Goal: Task Accomplishment & Management: Manage account settings

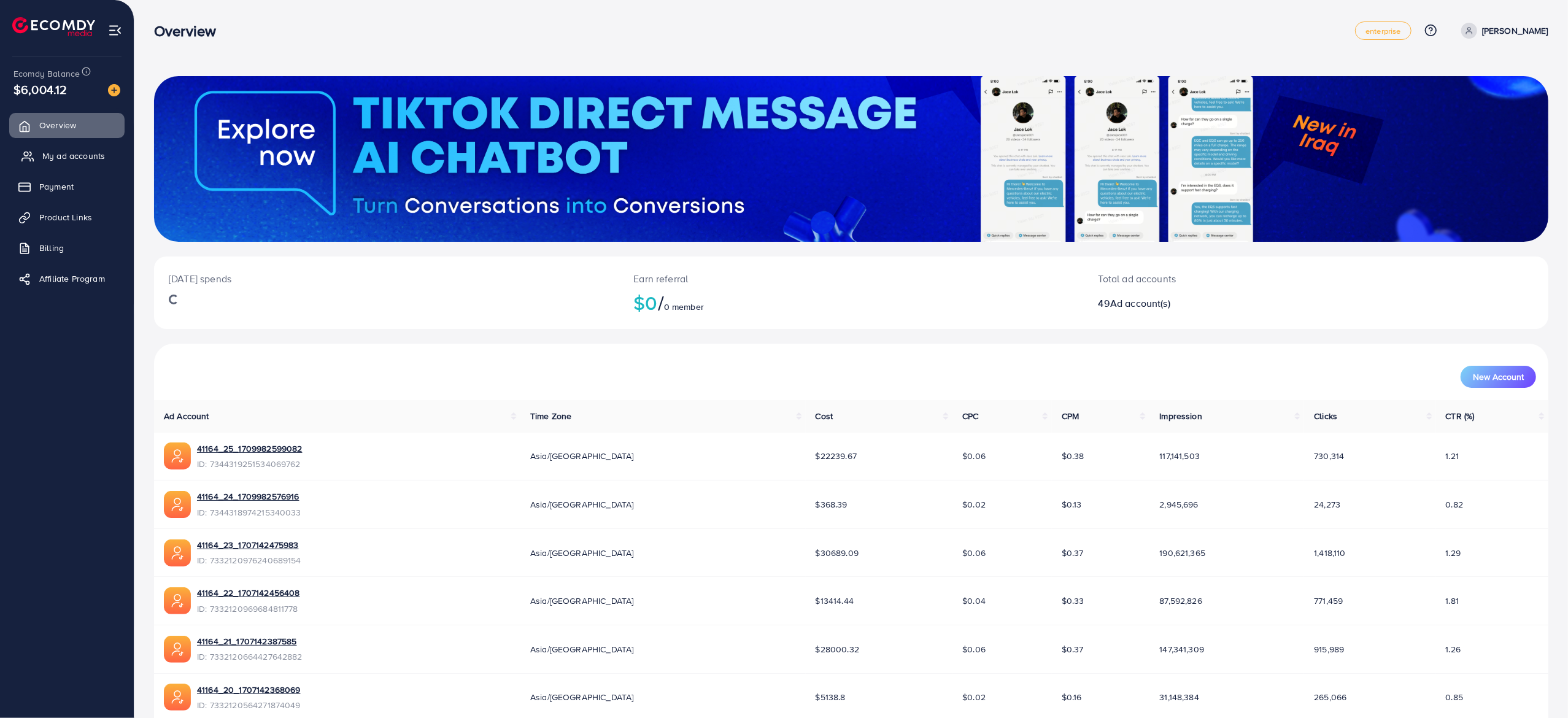
drag, startPoint x: 60, startPoint y: 186, endPoint x: 80, endPoint y: 156, distance: 36.1
click at [61, 186] on span "Payment" at bounding box center [56, 186] width 35 height 12
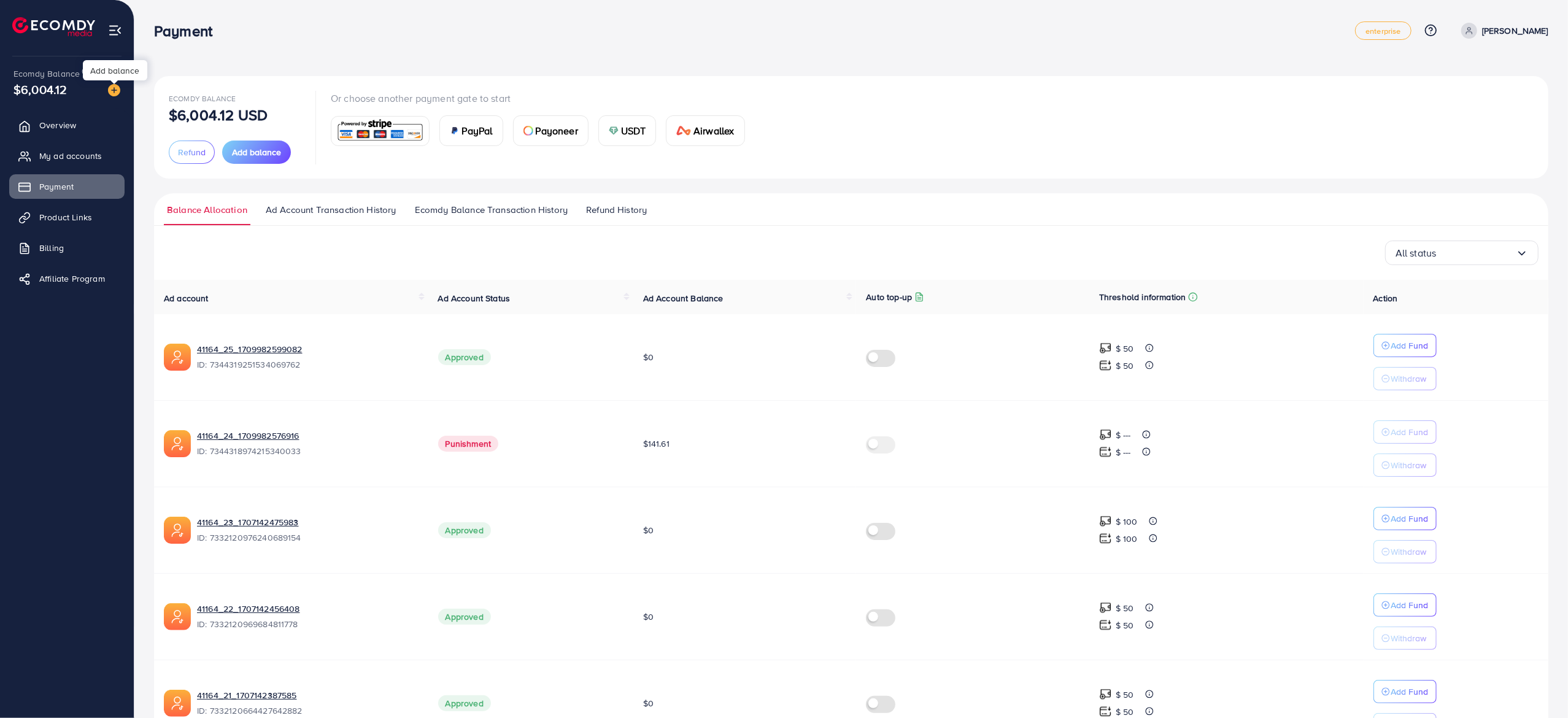
click at [111, 86] on img at bounding box center [114, 90] width 12 height 12
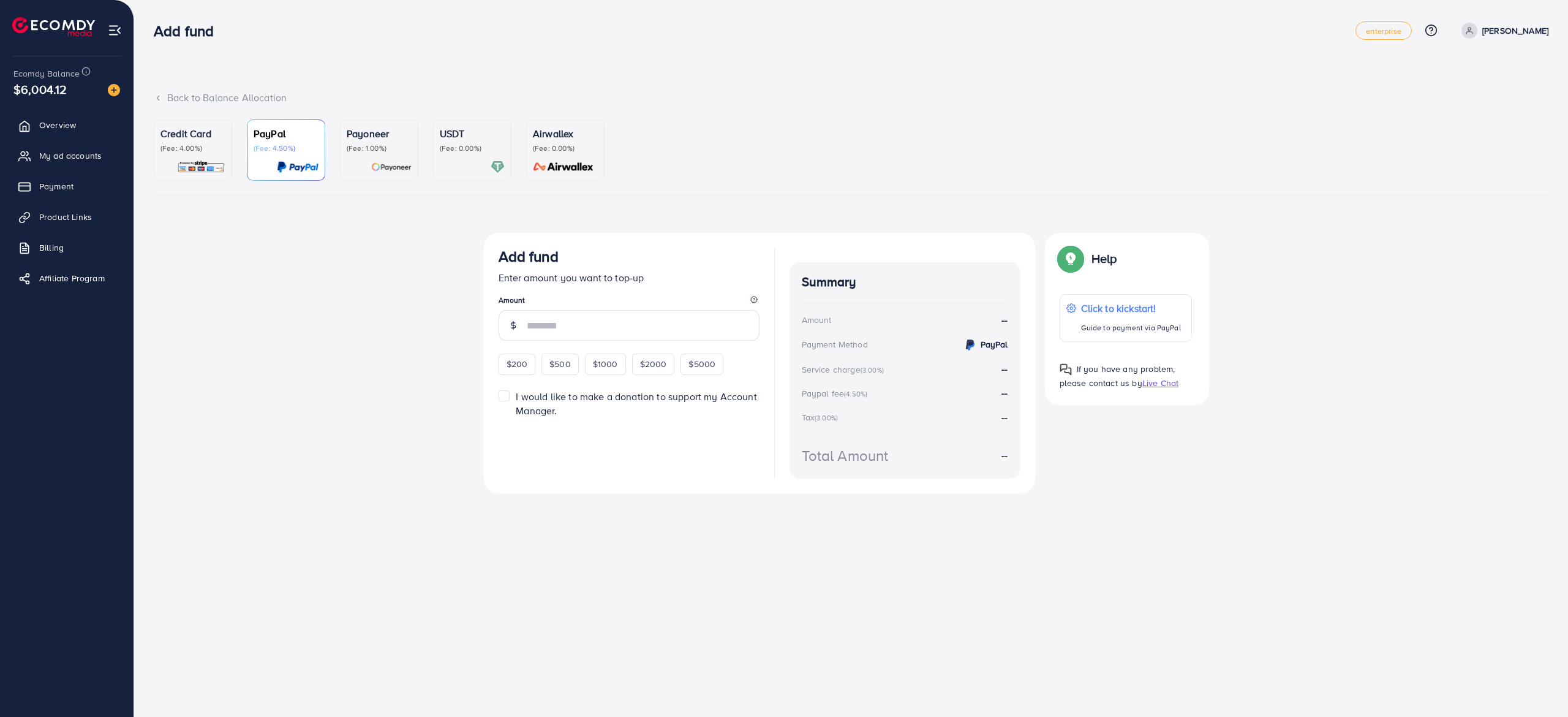
click at [216, 155] on div "Credit Card (Fee: 4.00%)" at bounding box center [193, 150] width 65 height 48
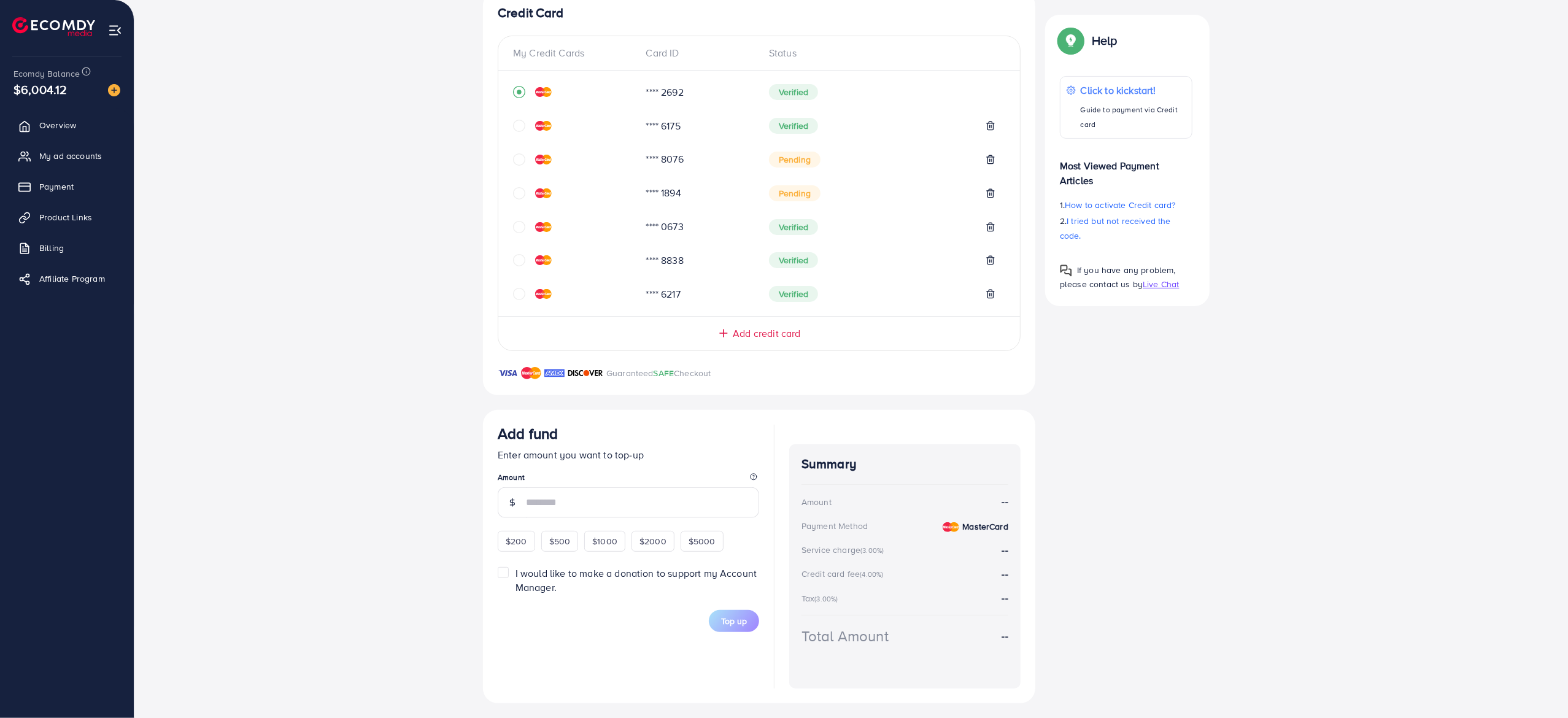
scroll to position [244, 0]
click at [583, 497] on input "number" at bounding box center [643, 500] width 233 height 31
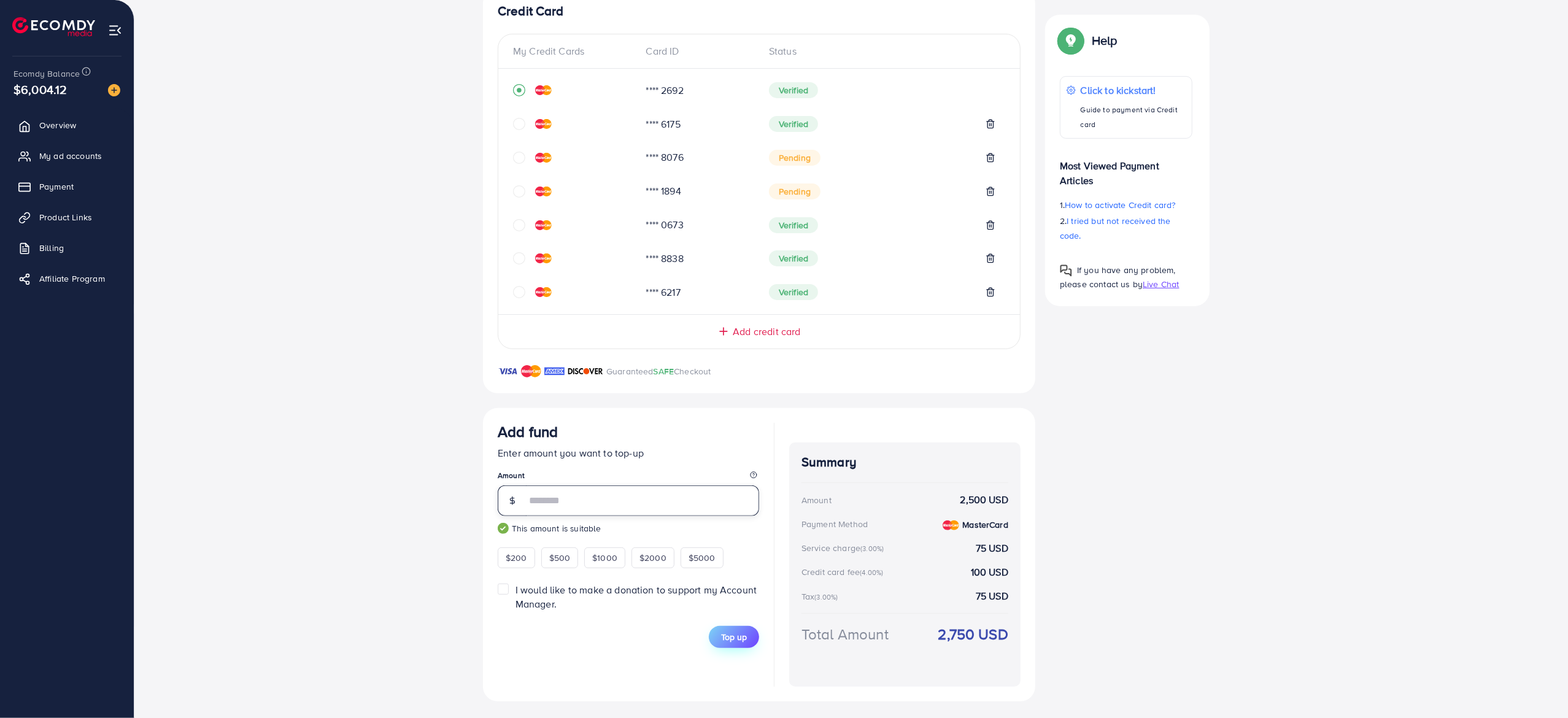
type input "****"
click at [736, 639] on span "Top up" at bounding box center [734, 637] width 26 height 12
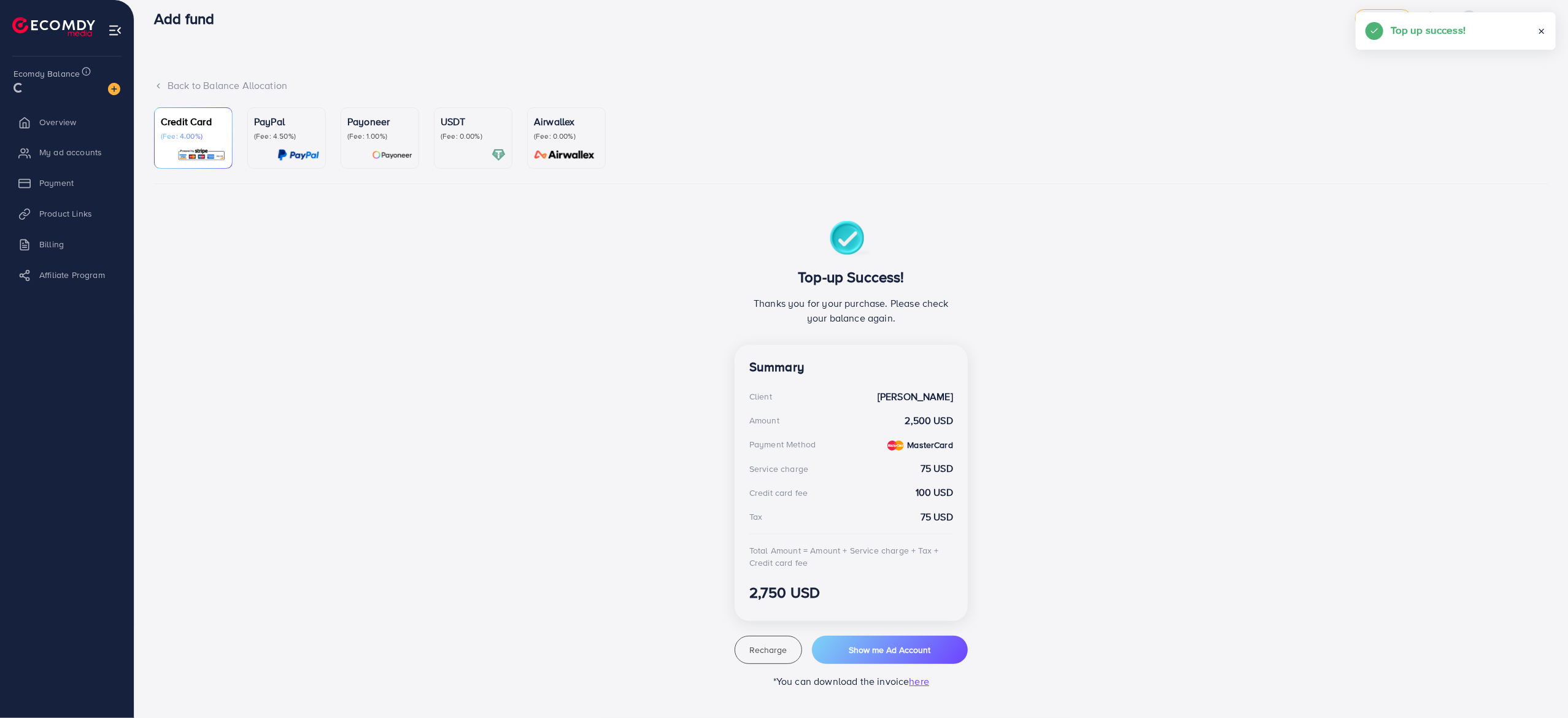
scroll to position [12, 0]
click at [760, 650] on span "Recharge" at bounding box center [768, 650] width 37 height 12
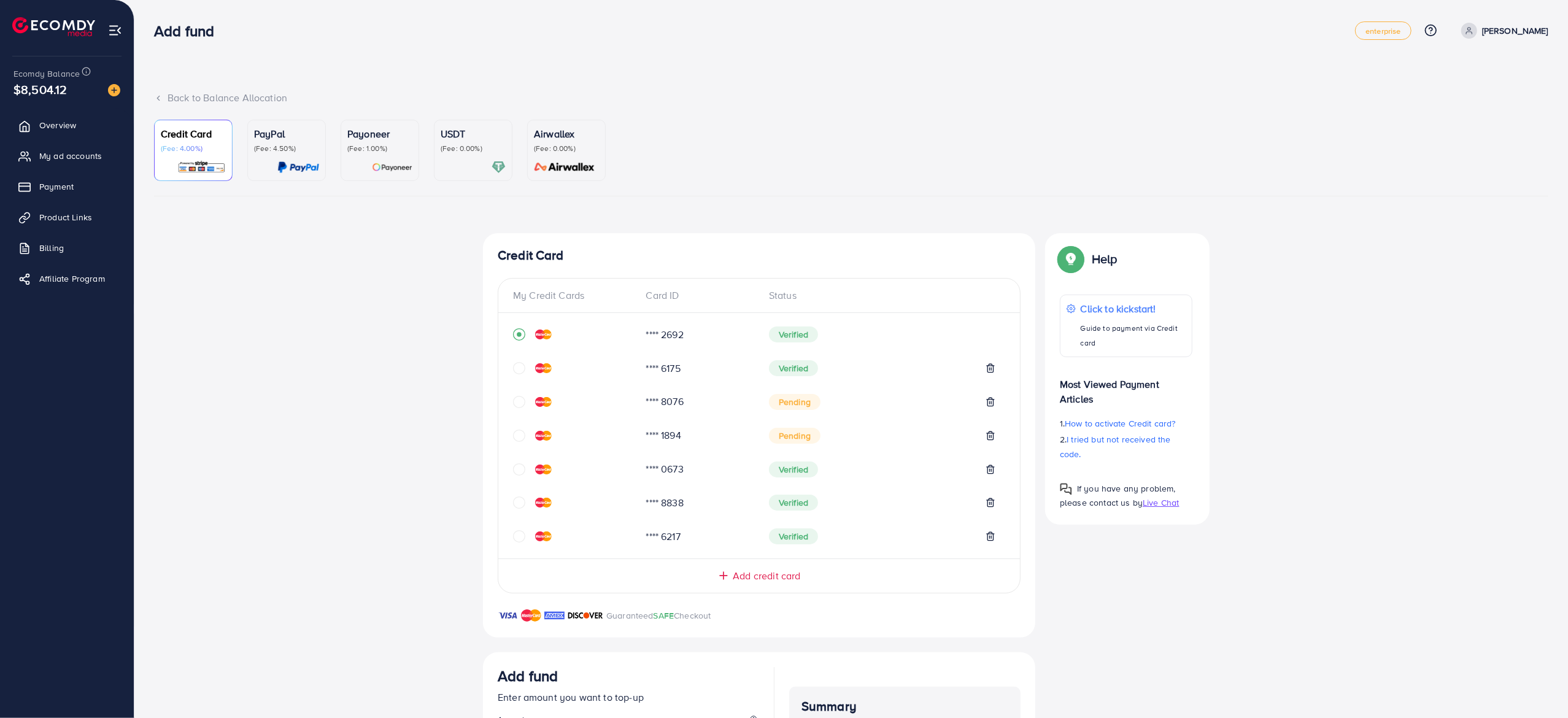
scroll to position [245, 0]
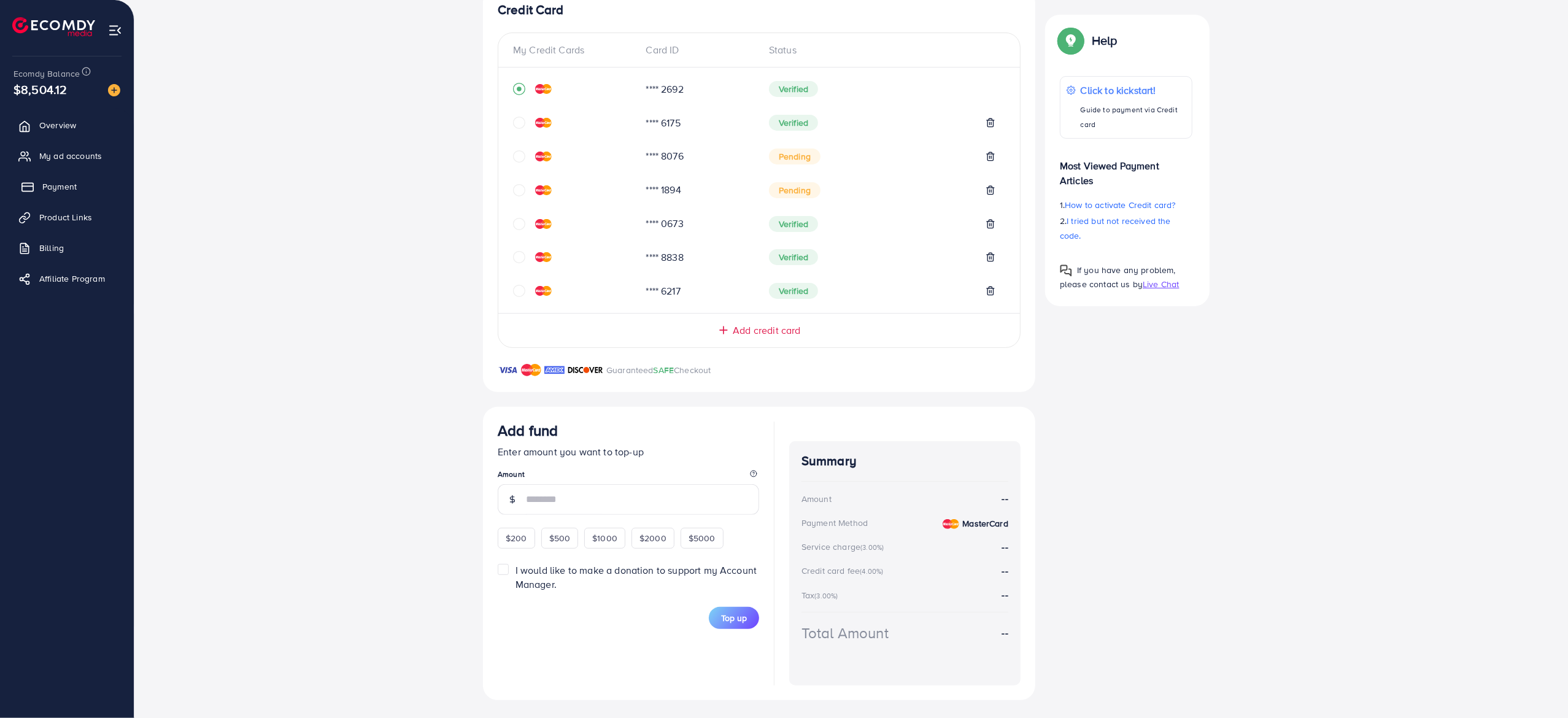
click at [56, 189] on span "Payment" at bounding box center [60, 186] width 35 height 12
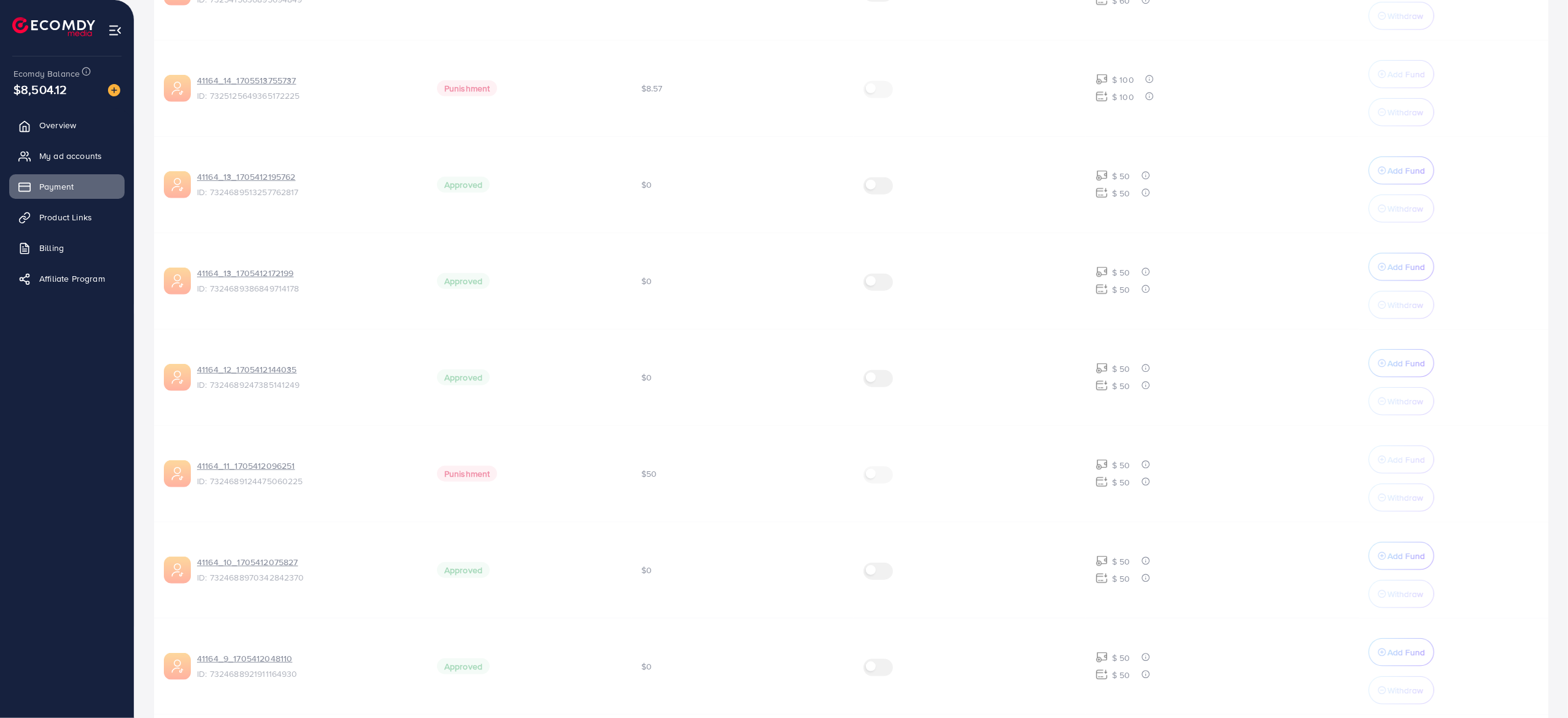
scroll to position [1564, 0]
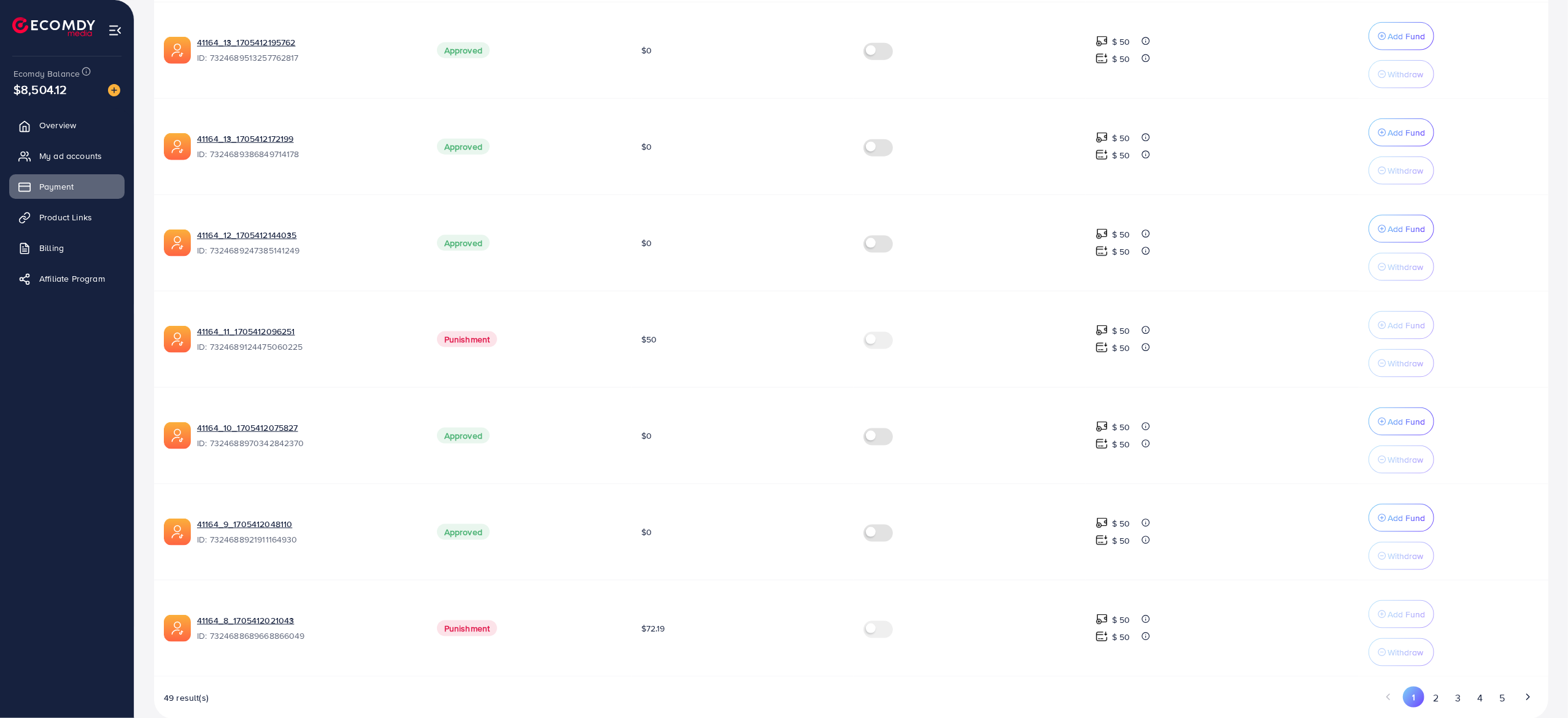
click at [1439, 687] on button "2" at bounding box center [1435, 698] width 22 height 22
click at [798, 408] on td "$0" at bounding box center [743, 435] width 222 height 97
click at [1450, 687] on button "3" at bounding box center [1459, 698] width 22 height 22
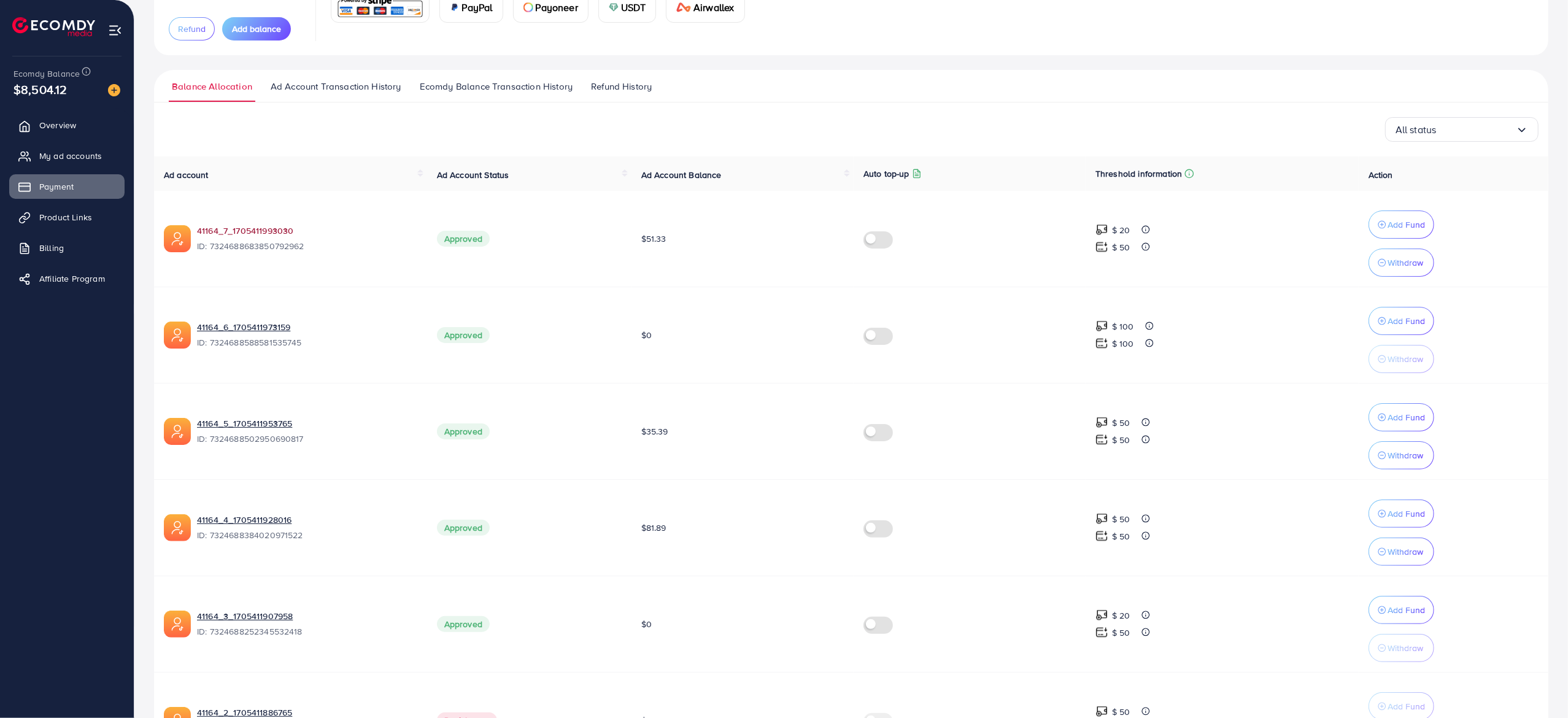
scroll to position [122, 0]
click at [232, 230] on link "41164_7_1705411993030" at bounding box center [307, 232] width 220 height 12
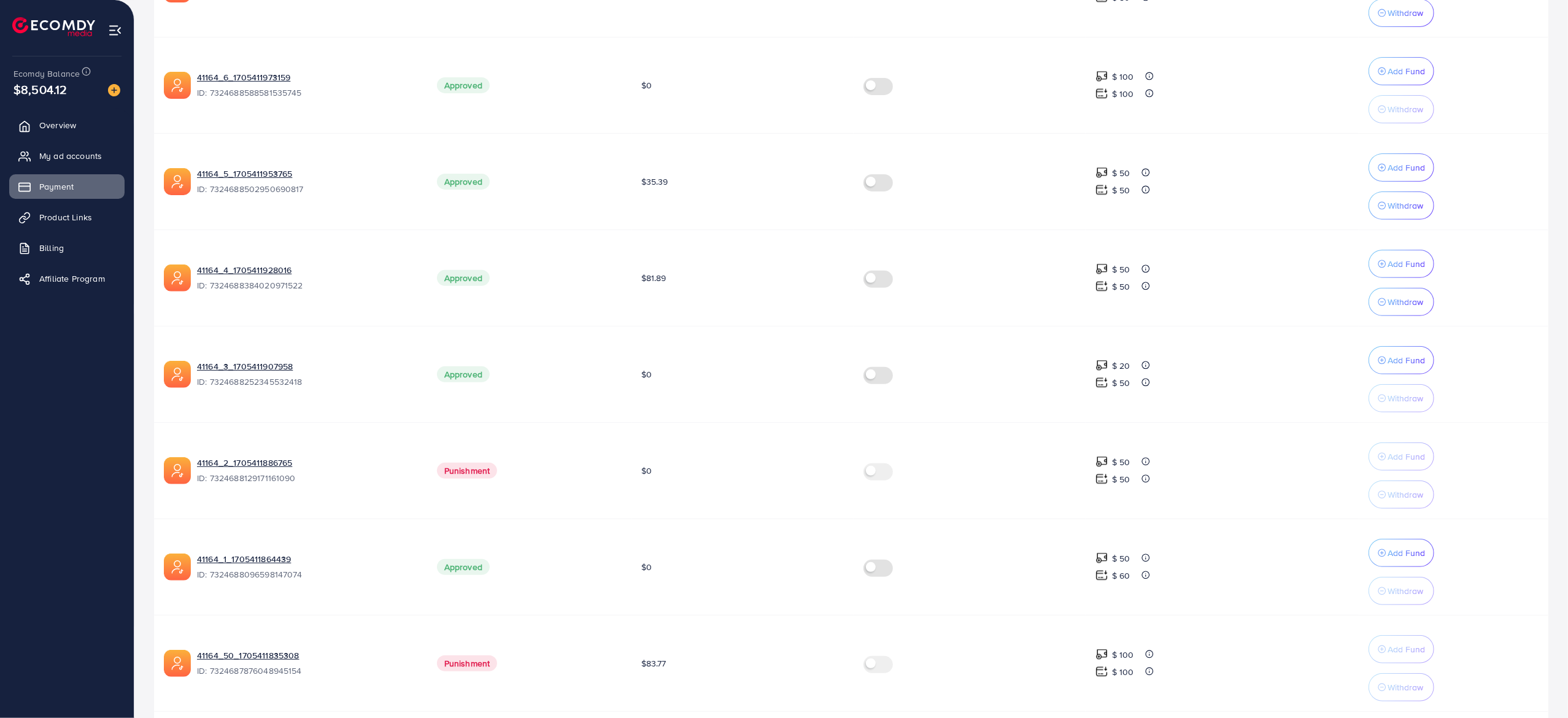
scroll to position [611, 0]
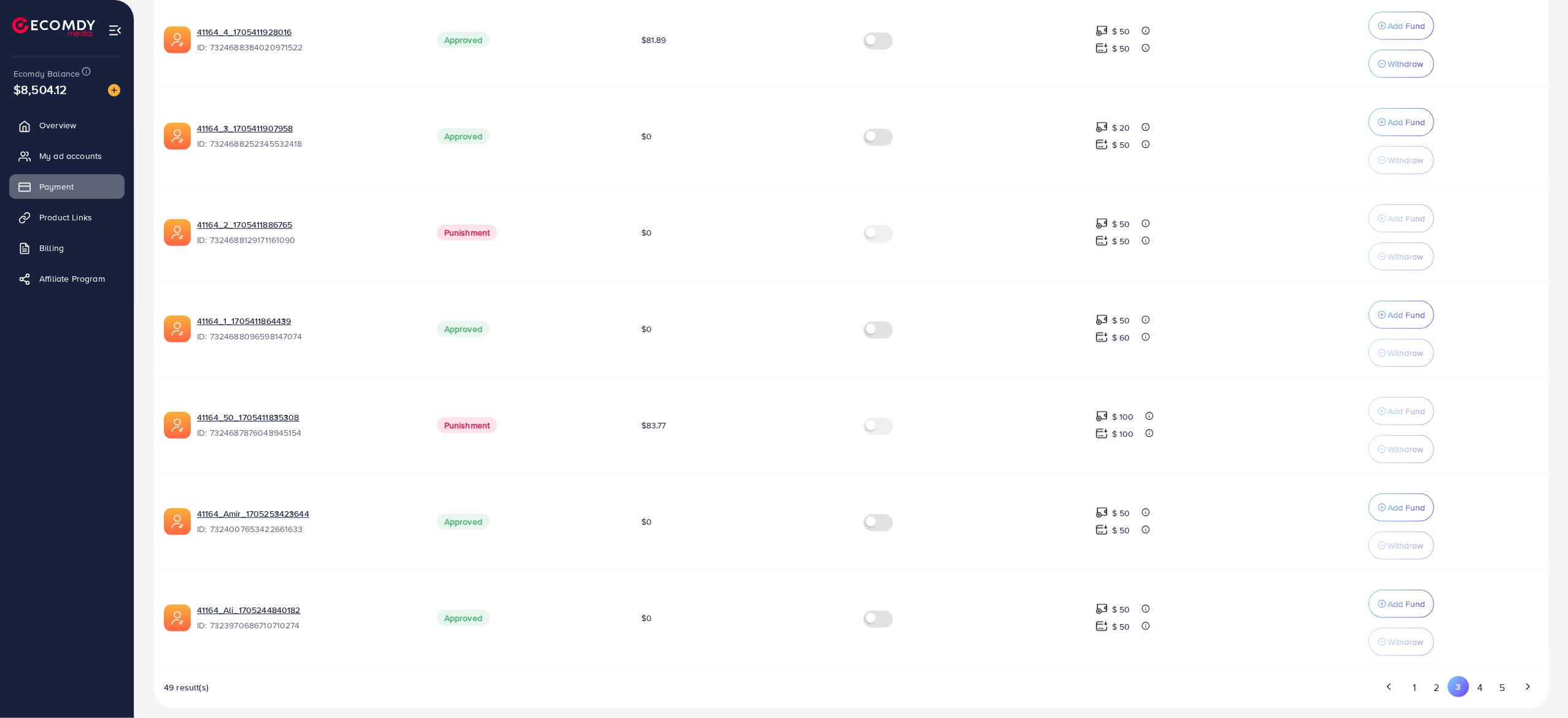
click at [1501, 676] on button "5" at bounding box center [1503, 687] width 22 height 22
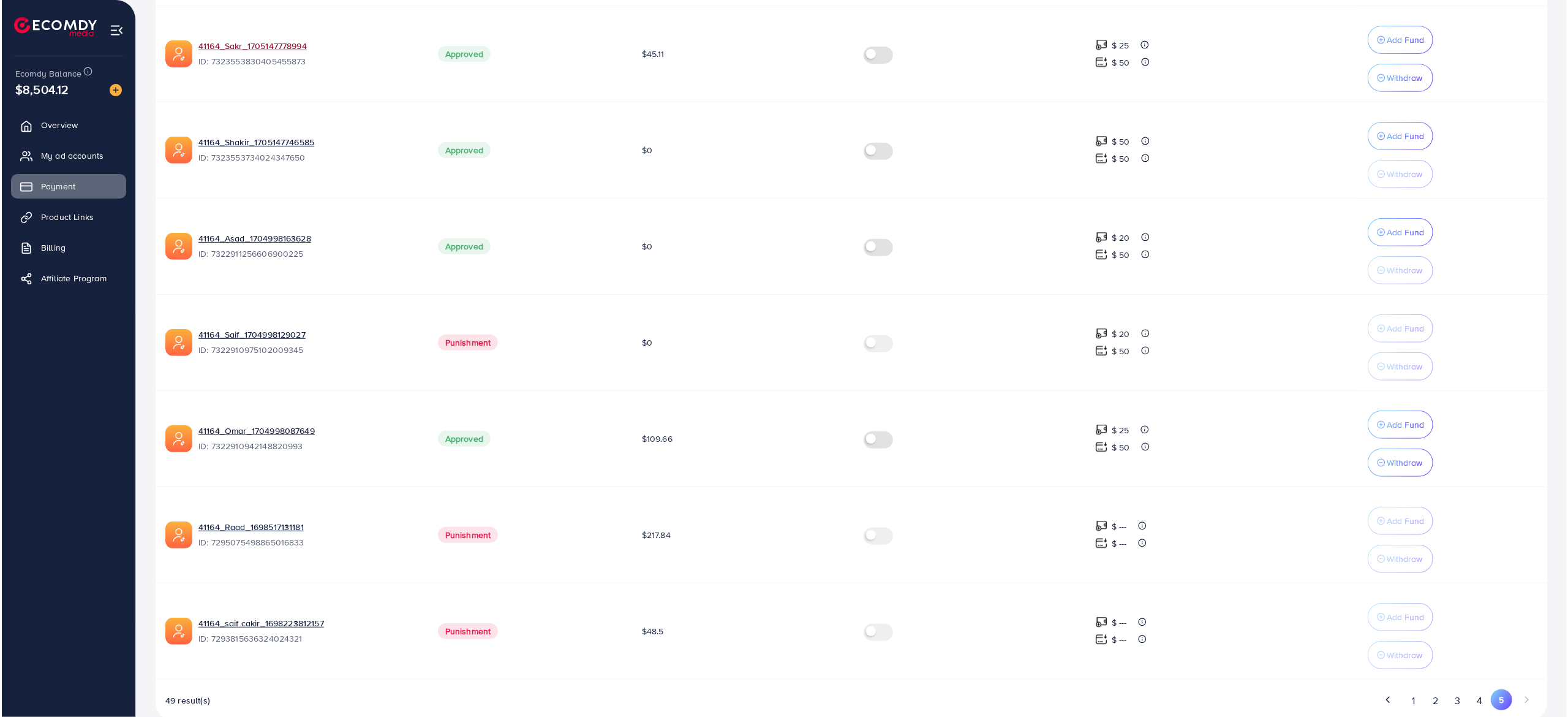
scroll to position [500, 0]
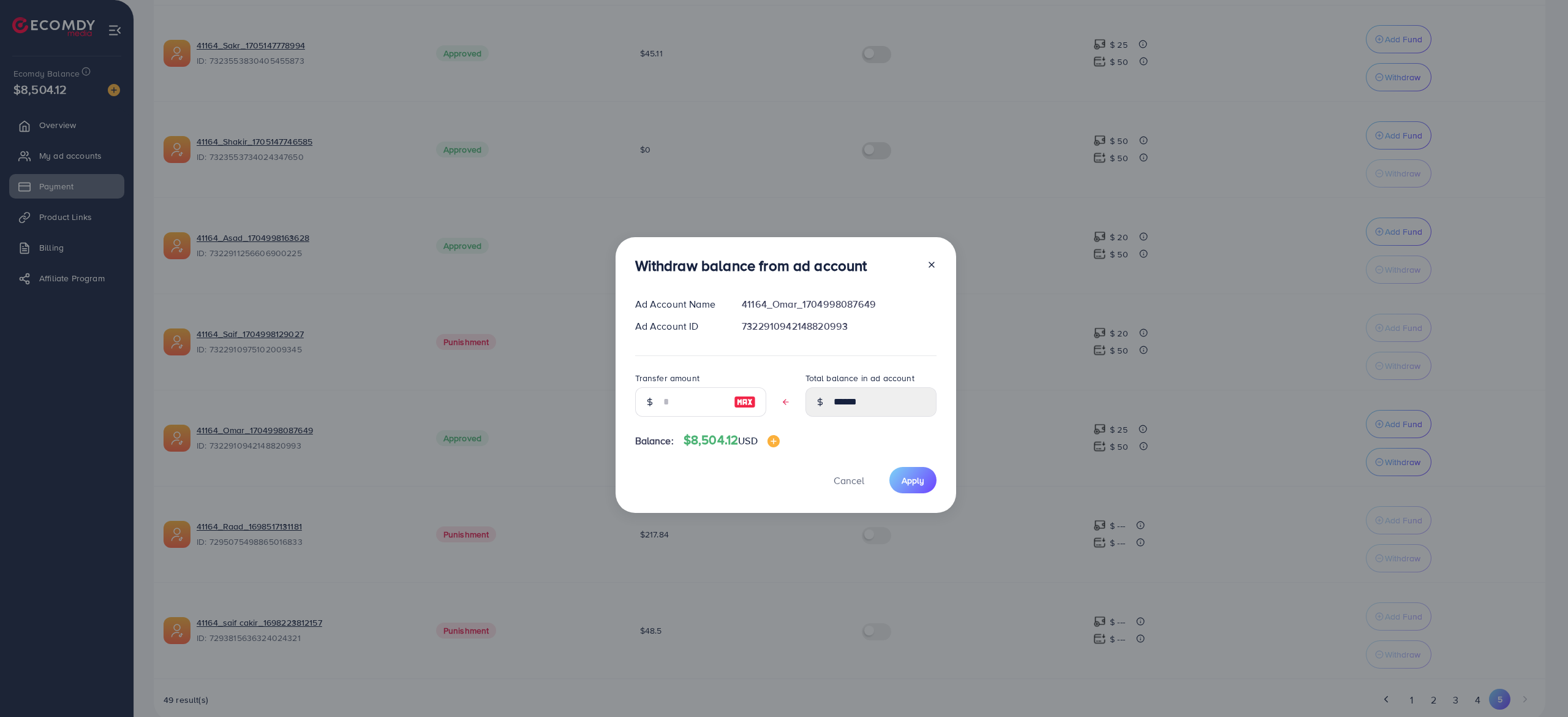
click at [751, 397] on img at bounding box center [745, 401] width 22 height 15
type input "******"
type input "****"
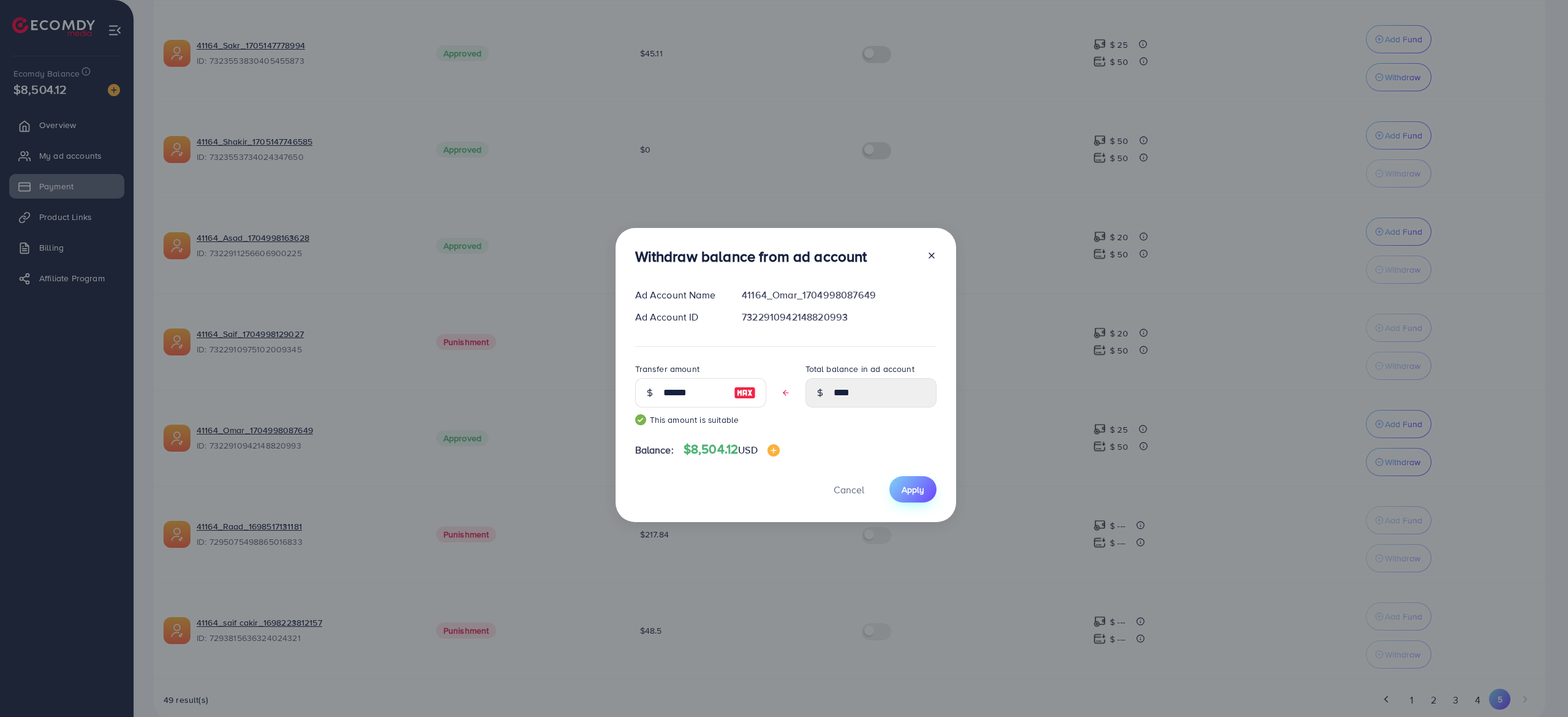
click at [912, 494] on span "Apply" at bounding box center [912, 489] width 22 height 12
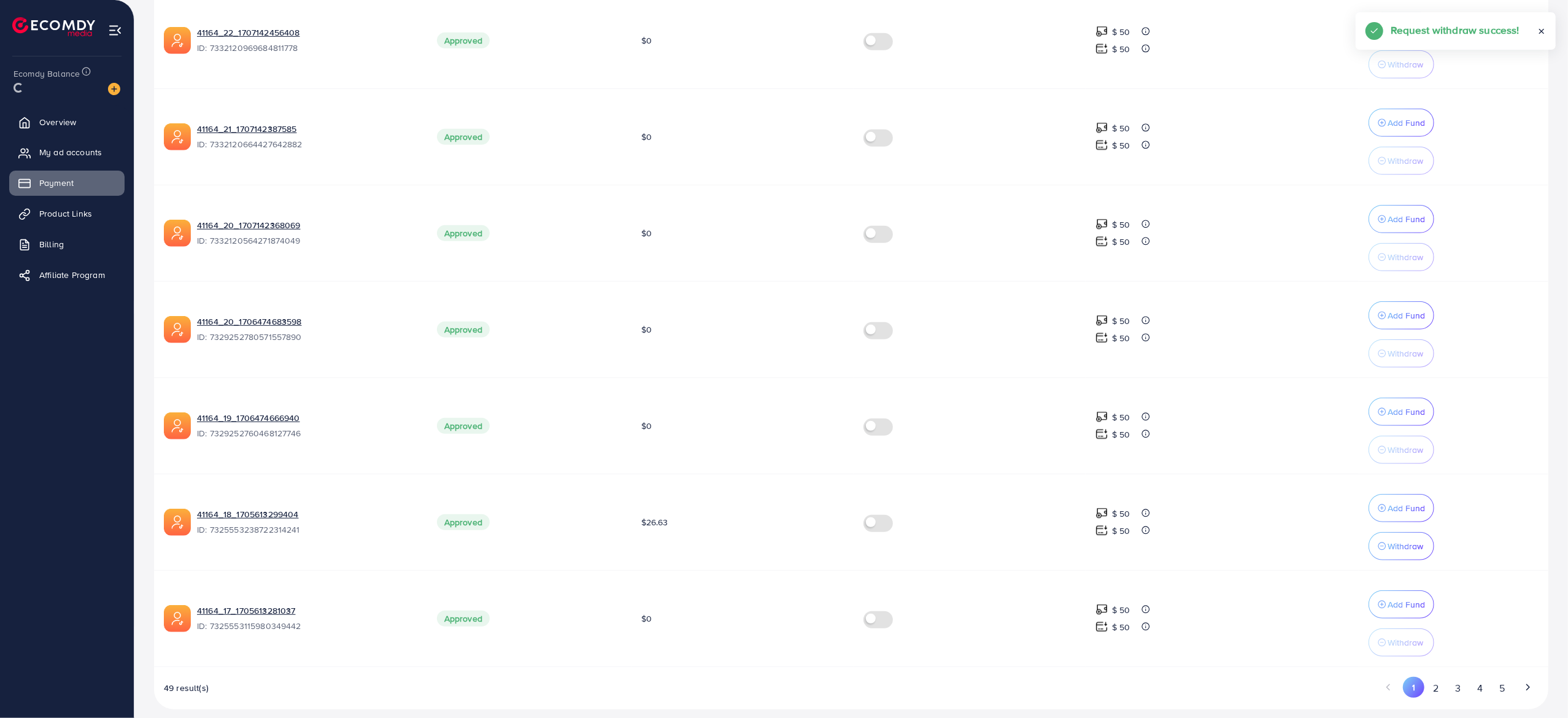
scroll to position [610, 0]
click at [1457, 676] on button "3" at bounding box center [1459, 687] width 22 height 22
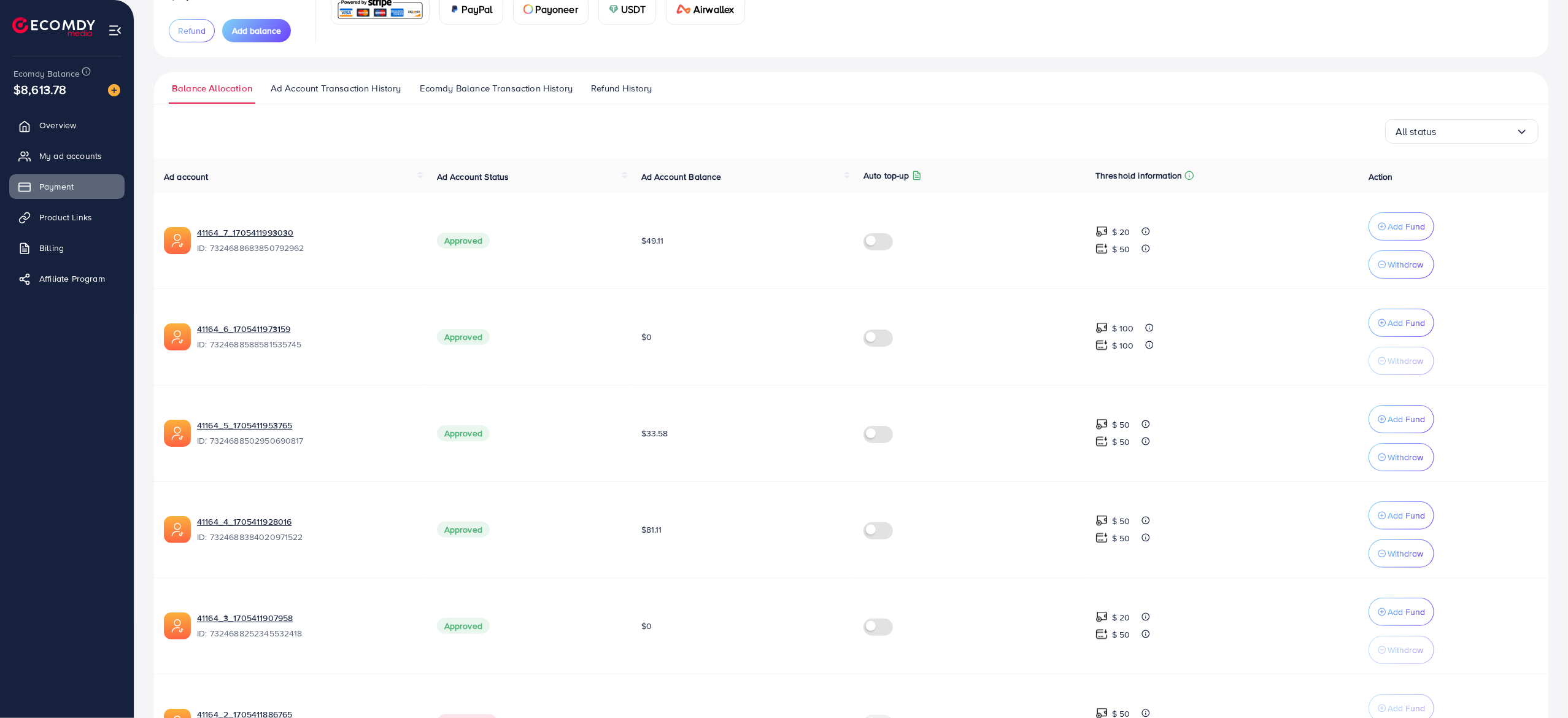
scroll to position [120, 0]
click at [261, 228] on link "41164_7_1705411993030" at bounding box center [307, 234] width 220 height 12
click at [1379, 230] on icon "button" at bounding box center [1382, 227] width 8 height 8
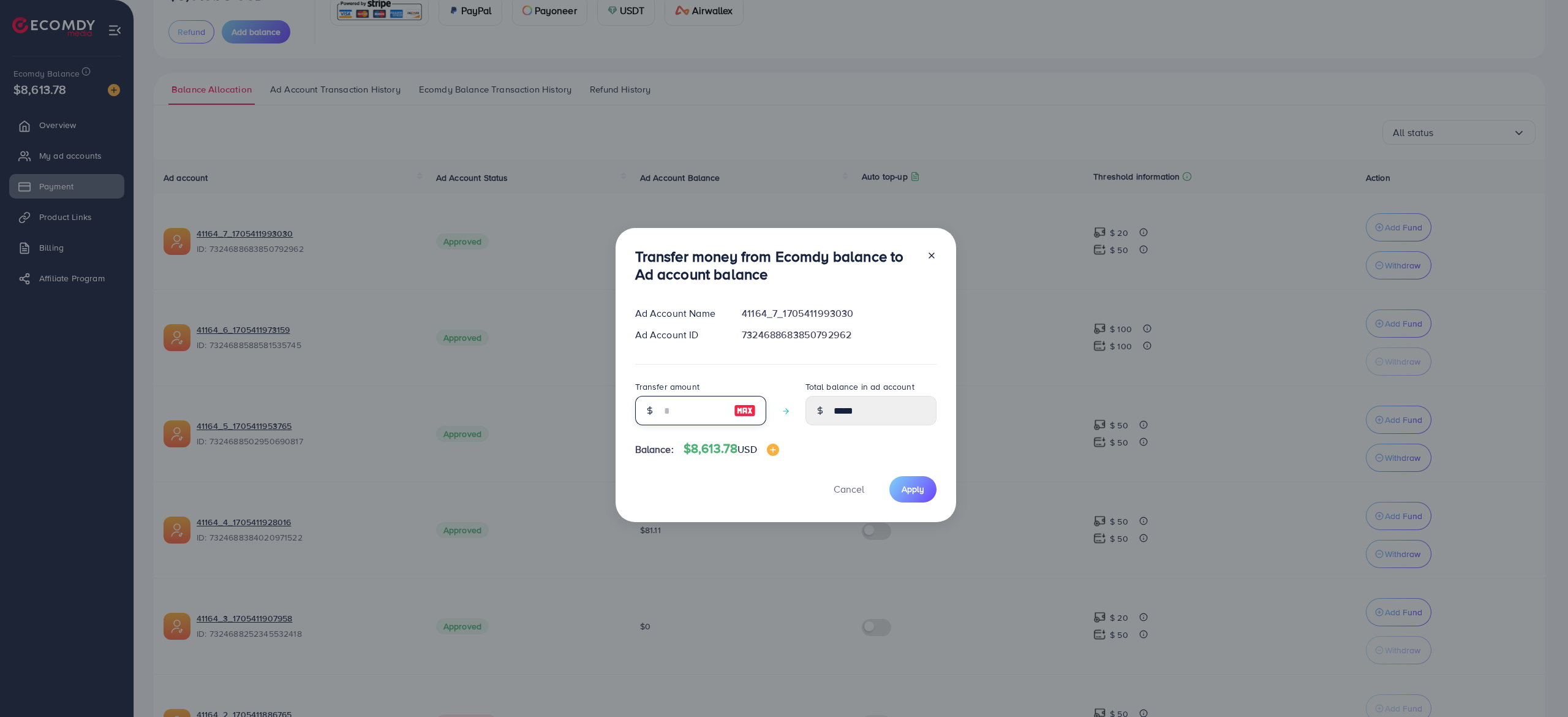
drag, startPoint x: 673, startPoint y: 410, endPoint x: 685, endPoint y: 399, distance: 16.3
click at [674, 409] on input "number" at bounding box center [694, 410] width 61 height 29
type input "*"
type input "*****"
type input "**"
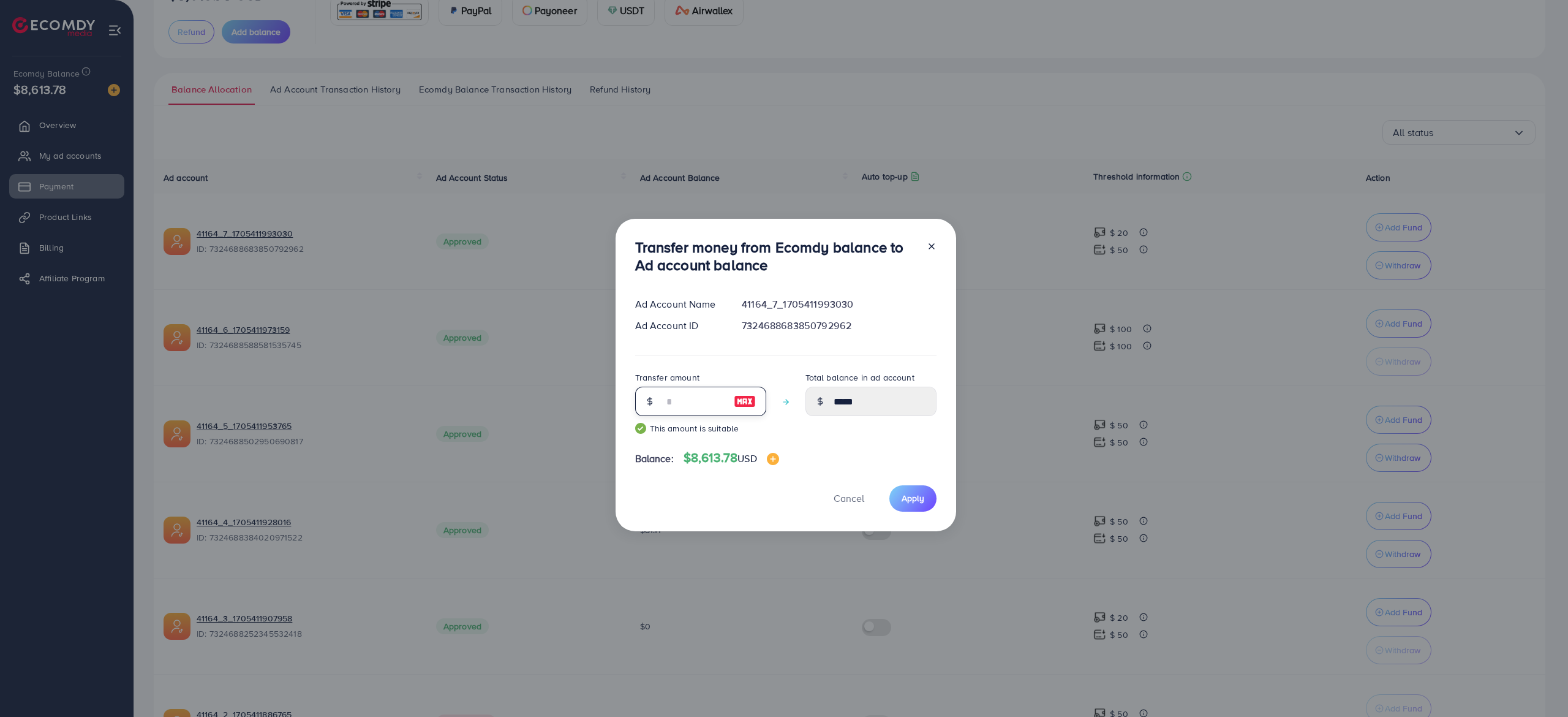
type input "*****"
drag, startPoint x: 679, startPoint y: 399, endPoint x: 612, endPoint y: 403, distance: 67.1
click at [612, 403] on div "Transfer money from Ecomdy balance to Ad account balance Ad Account Name 41164_…" at bounding box center [784, 358] width 1568 height 717
type input "*****"
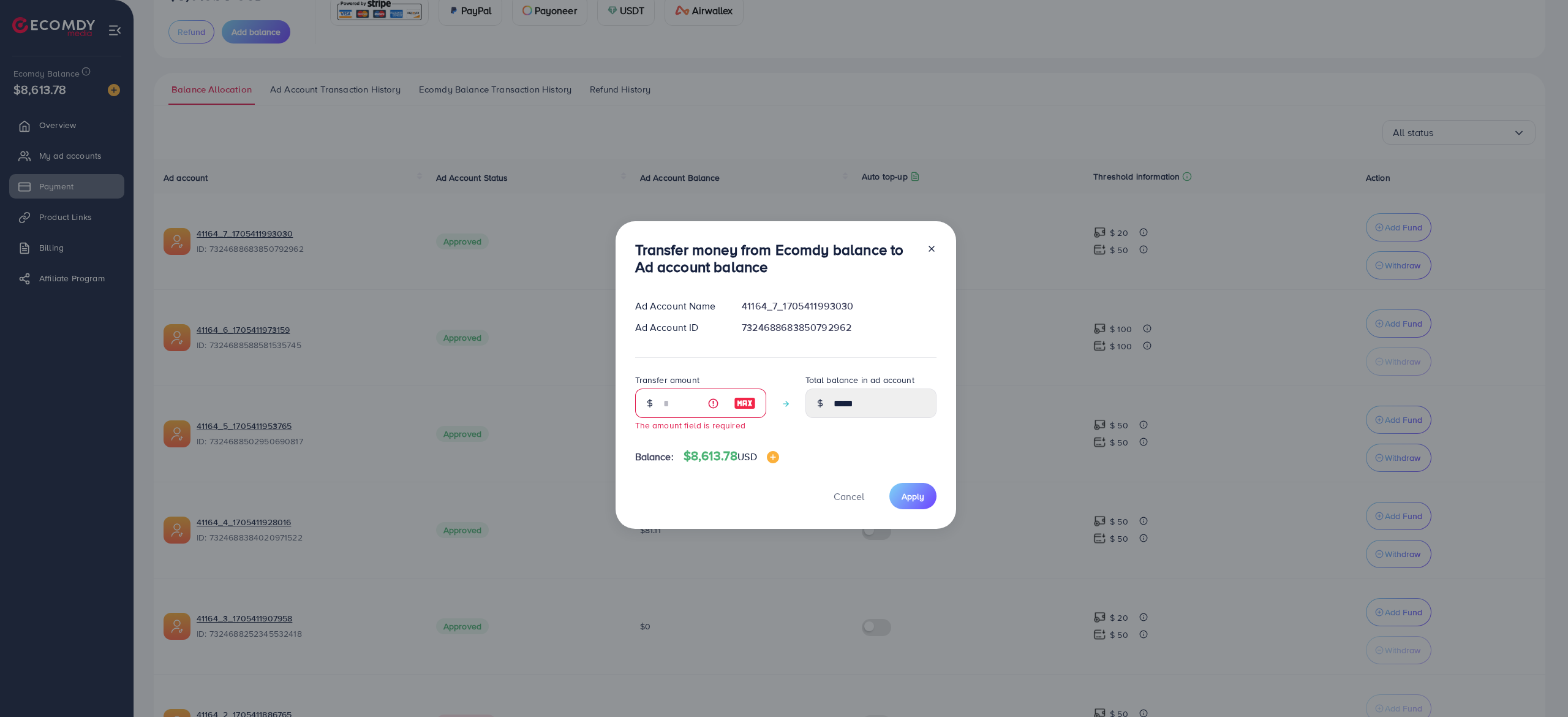
drag, startPoint x: 930, startPoint y: 245, endPoint x: 959, endPoint y: 260, distance: 32.6
click at [931, 245] on icon at bounding box center [932, 249] width 10 height 10
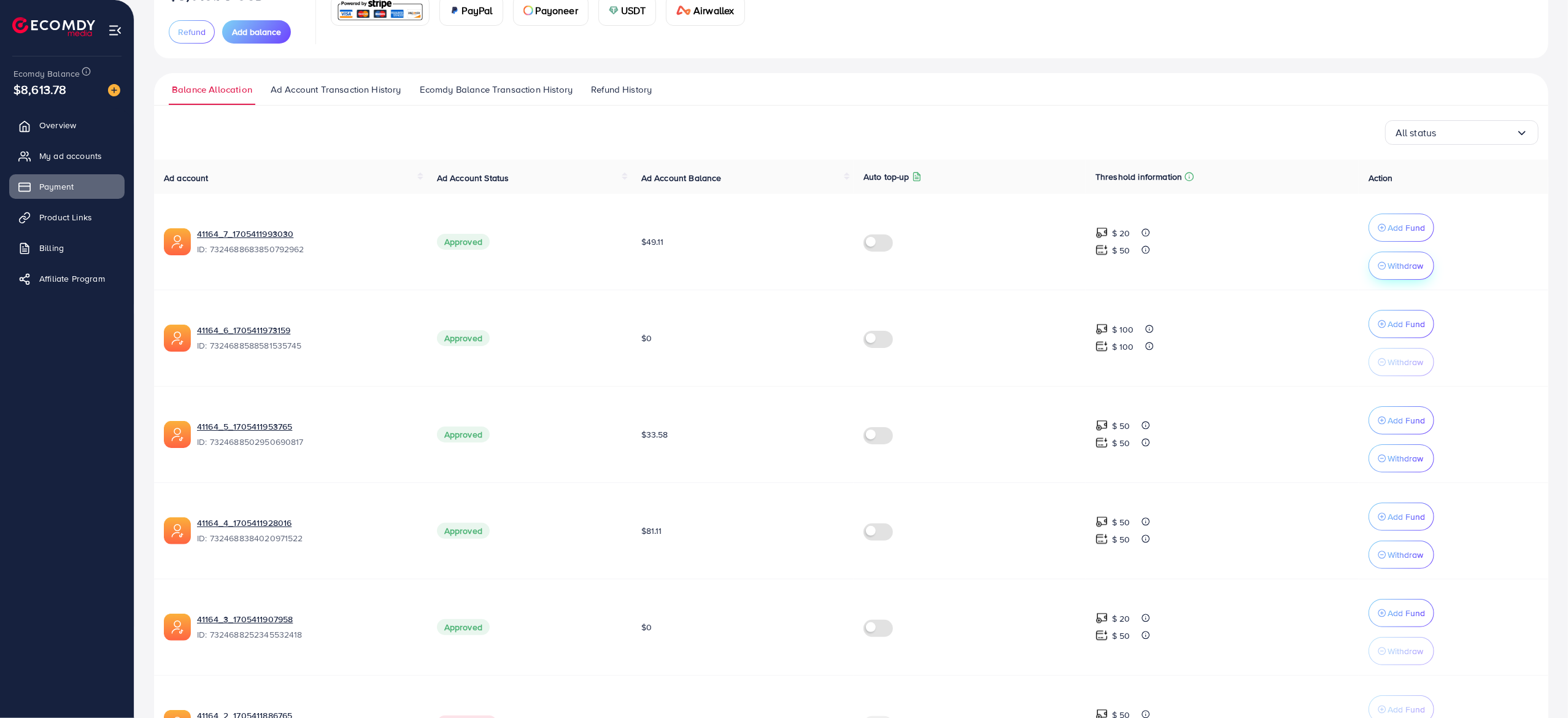
drag, startPoint x: 1401, startPoint y: 269, endPoint x: 1393, endPoint y: 269, distance: 8.0
click at [1393, 269] on p "Withdraw" at bounding box center [1406, 266] width 36 height 15
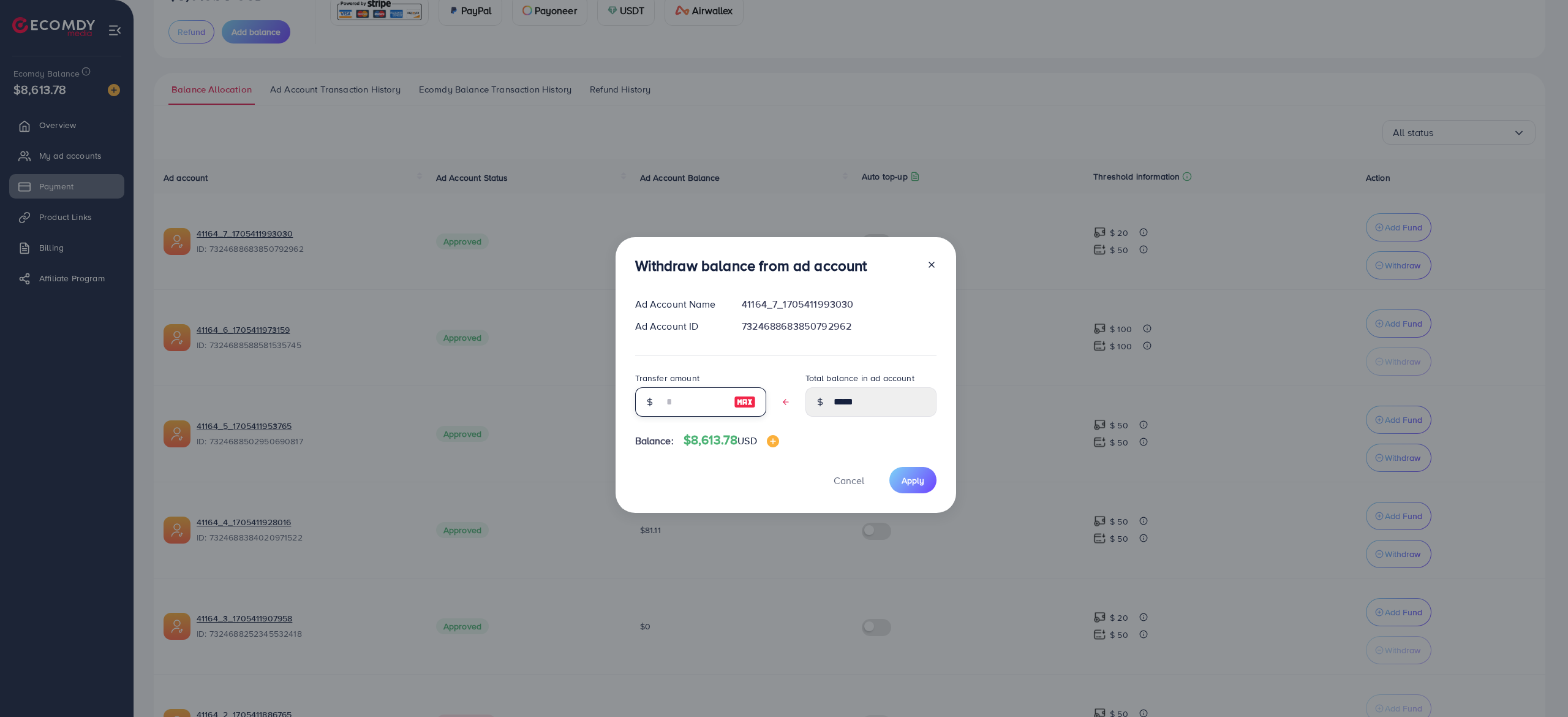
click at [677, 403] on input "text" at bounding box center [694, 402] width 61 height 29
type input "*"
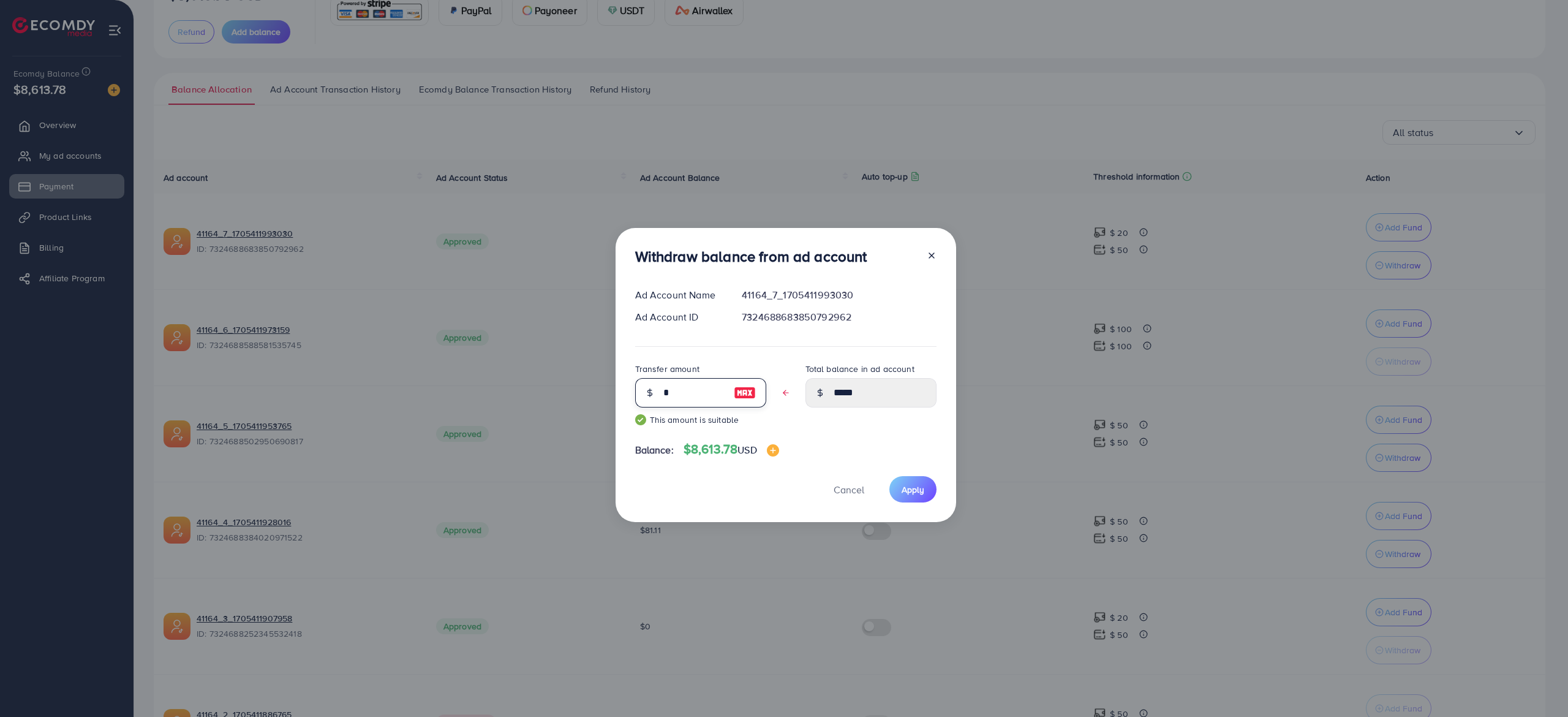
type input "*****"
type input "**"
type input "****"
type input "**"
drag, startPoint x: 918, startPoint y: 490, endPoint x: 909, endPoint y: 462, distance: 29.4
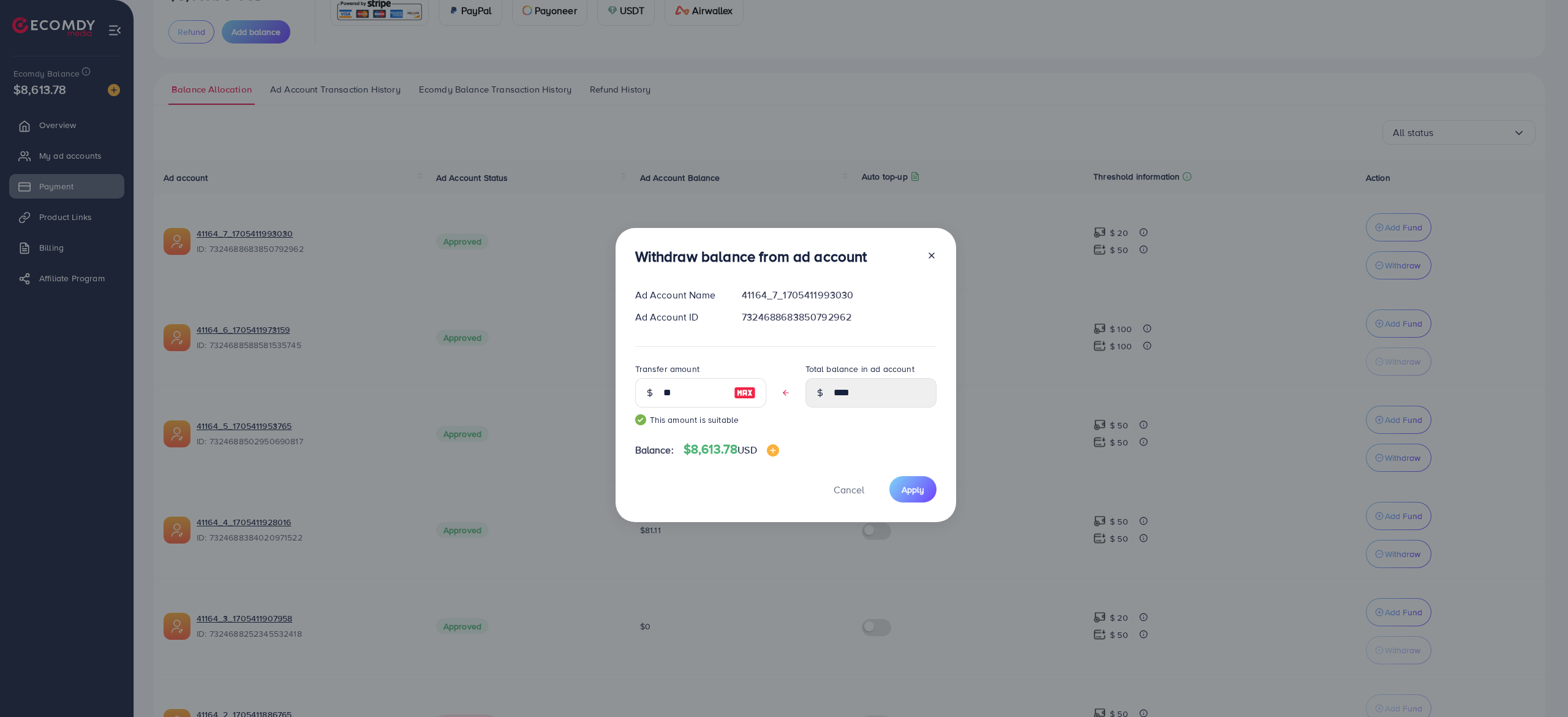
click at [918, 486] on span "Apply" at bounding box center [912, 489] width 22 height 12
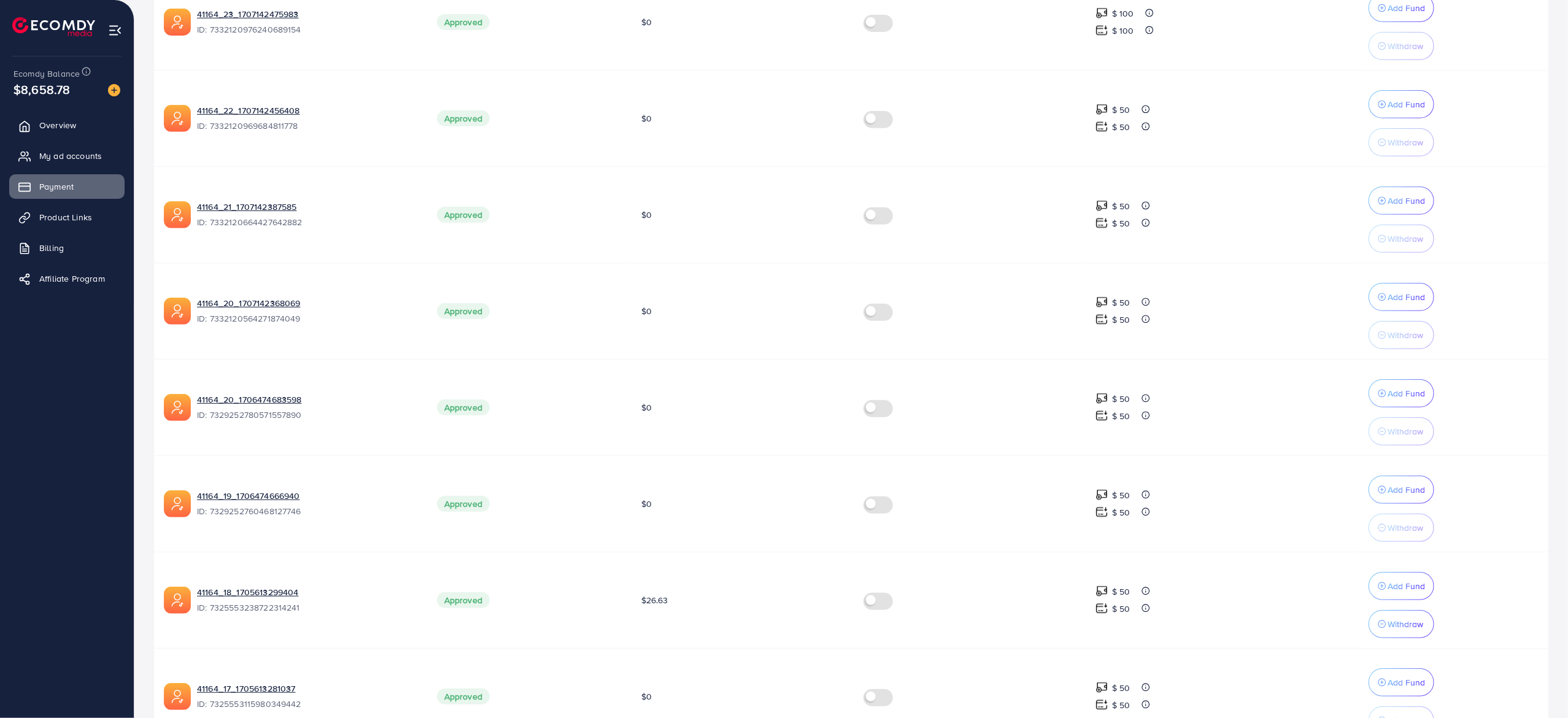
scroll to position [611, 0]
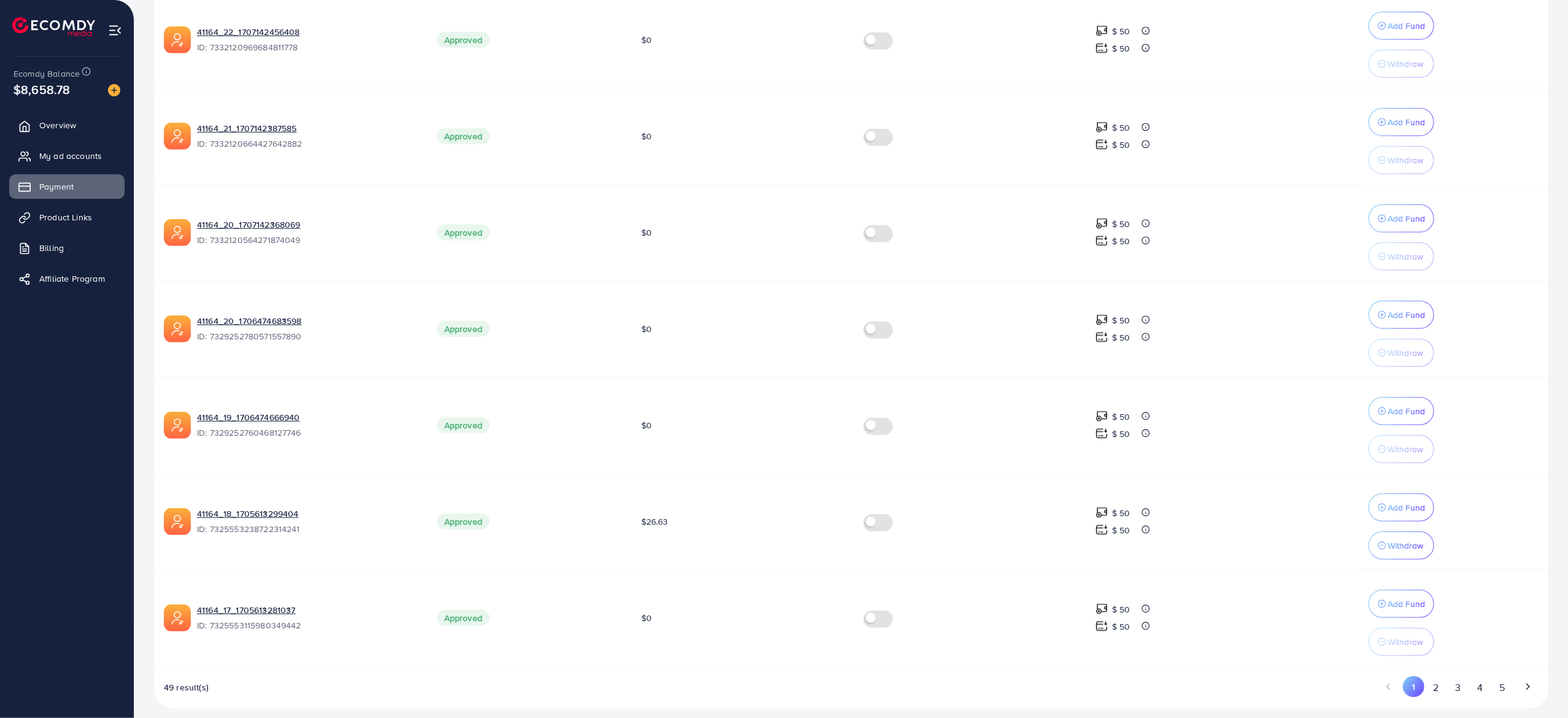
drag, startPoint x: 1437, startPoint y: 676, endPoint x: 1450, endPoint y: 682, distance: 14.3
click at [1445, 676] on button "2" at bounding box center [1435, 687] width 22 height 22
click at [1464, 688] on button "3" at bounding box center [1459, 687] width 22 height 22
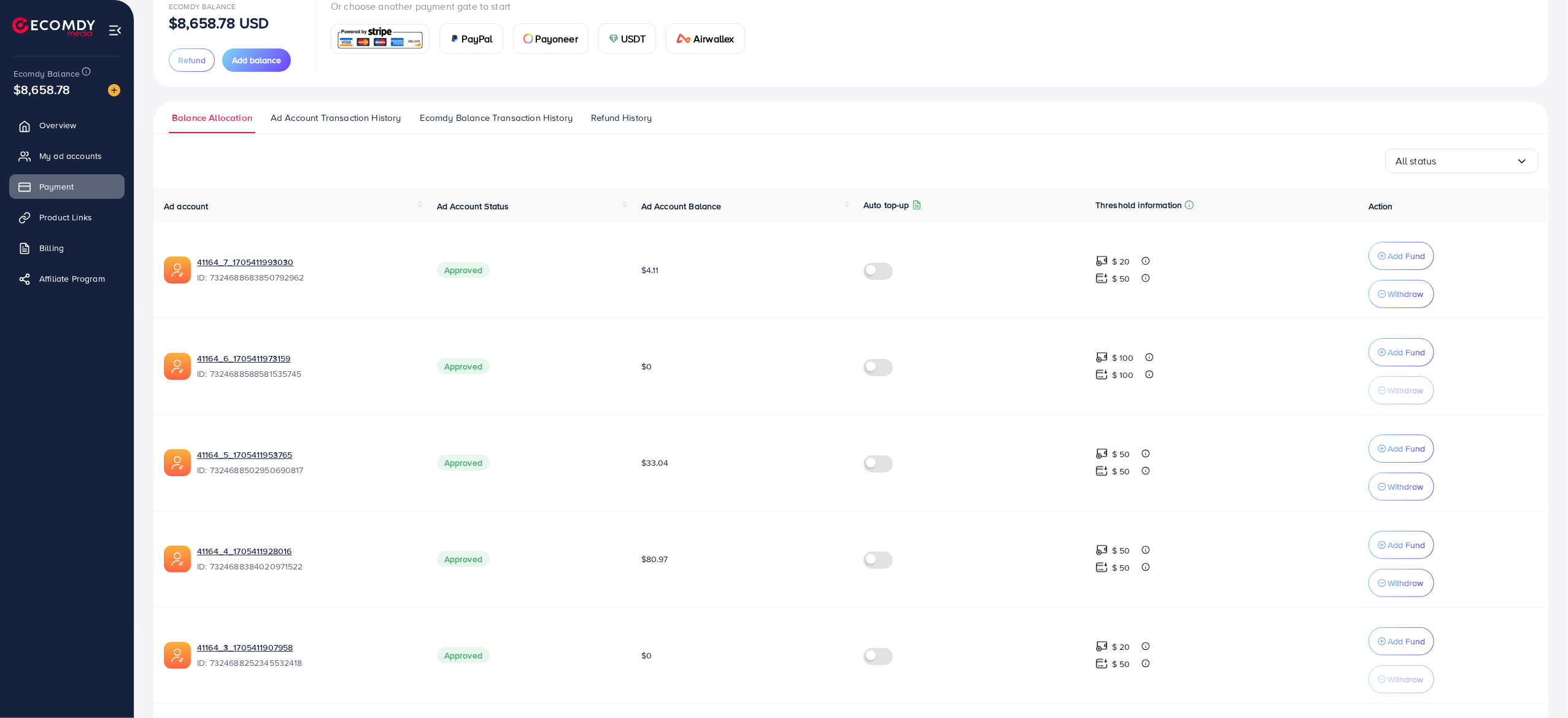
scroll to position [93, 0]
